Goal: Book appointment/travel/reservation

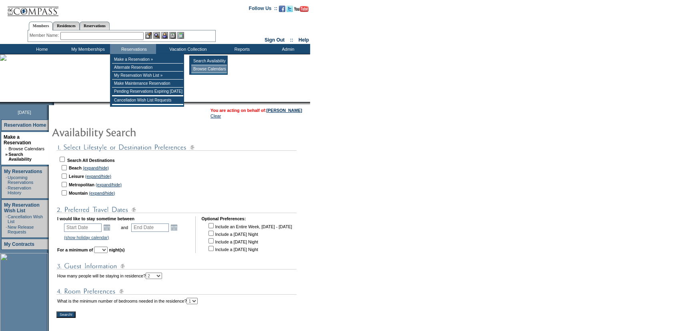
click at [214, 68] on td "Browse Calendars" at bounding box center [209, 69] width 36 height 8
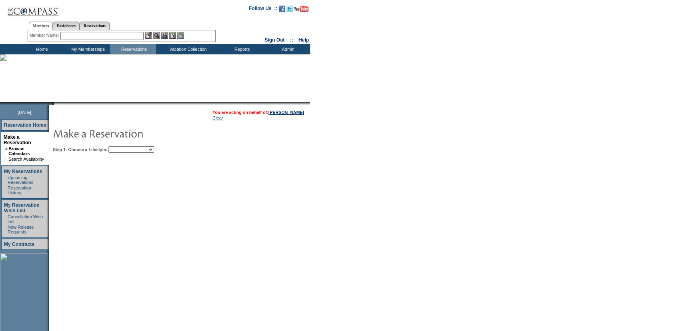
click at [137, 147] on select "Beach Leisure Metropolitan Mountain OIAL for Adventure OIAL for Couples OIAL fo…" at bounding box center [131, 150] width 46 height 6
select select "Beach"
click at [122, 147] on select "Beach Leisure Metropolitan Mountain OIAL for Adventure OIAL for Couples OIAL fo…" at bounding box center [131, 150] width 46 height 6
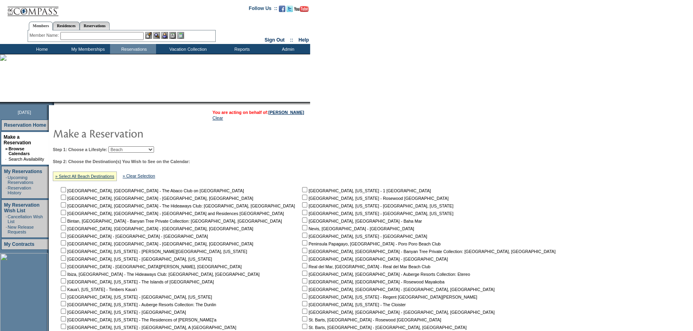
click at [302, 236] on input "checkbox" at bounding box center [304, 235] width 5 height 5
checkbox input "true"
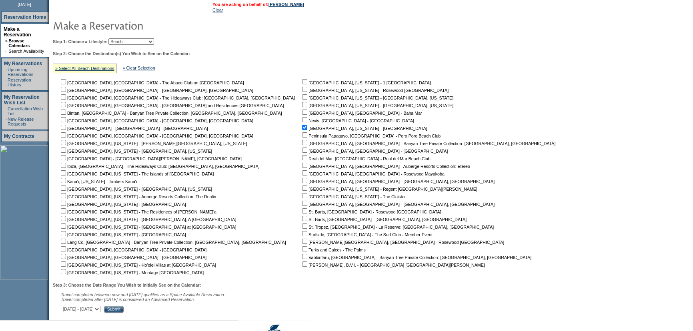
scroll to position [108, 0]
click at [65, 235] on input "checkbox" at bounding box center [63, 233] width 5 height 5
checkbox input "true"
click at [66, 226] on input "checkbox" at bounding box center [63, 225] width 5 height 5
click at [66, 227] on input "checkbox" at bounding box center [63, 225] width 5 height 5
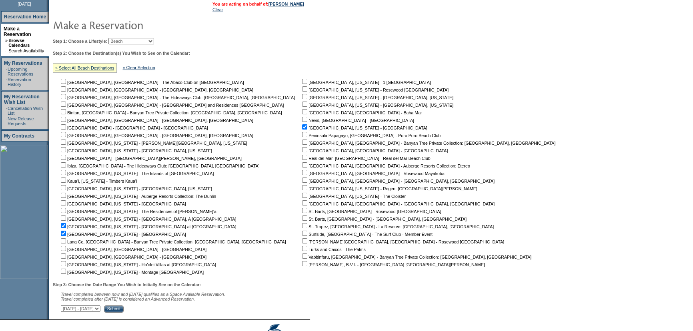
checkbox input "false"
click at [100, 309] on select "September 2, 2025 - October 17, 2025 October 18, 2025 - December 1, 2025 Decemb…" at bounding box center [81, 309] width 40 height 6
select select "1/11/2027|2/24/2027"
click at [65, 307] on select "September 2, 2025 - October 17, 2025 October 18, 2025 - December 1, 2025 Decemb…" at bounding box center [81, 309] width 40 height 6
drag, startPoint x: 163, startPoint y: 309, endPoint x: 179, endPoint y: 308, distance: 15.2
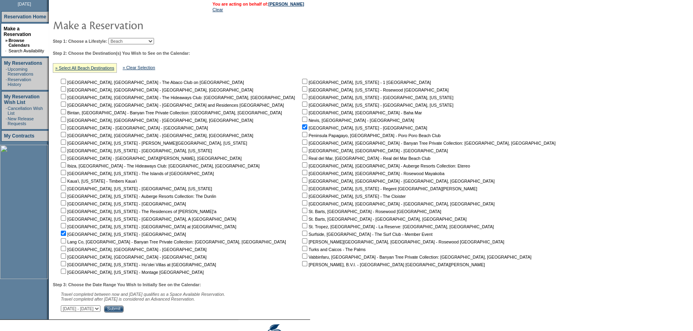
click at [124, 309] on input "Submit" at bounding box center [114, 309] width 20 height 7
